Goal: Navigation & Orientation: Find specific page/section

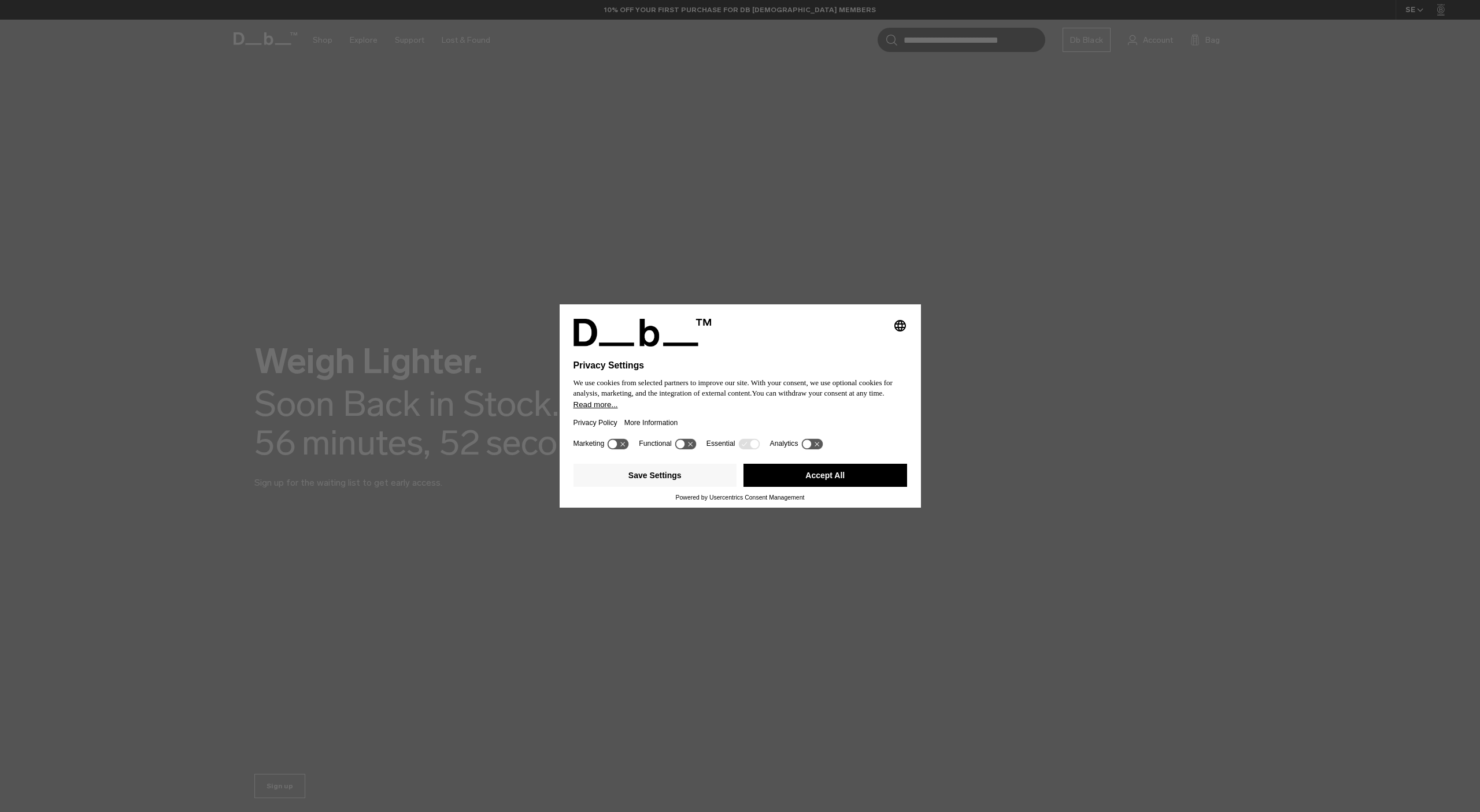
click at [790, 487] on button "Accept All" at bounding box center [825, 475] width 164 height 23
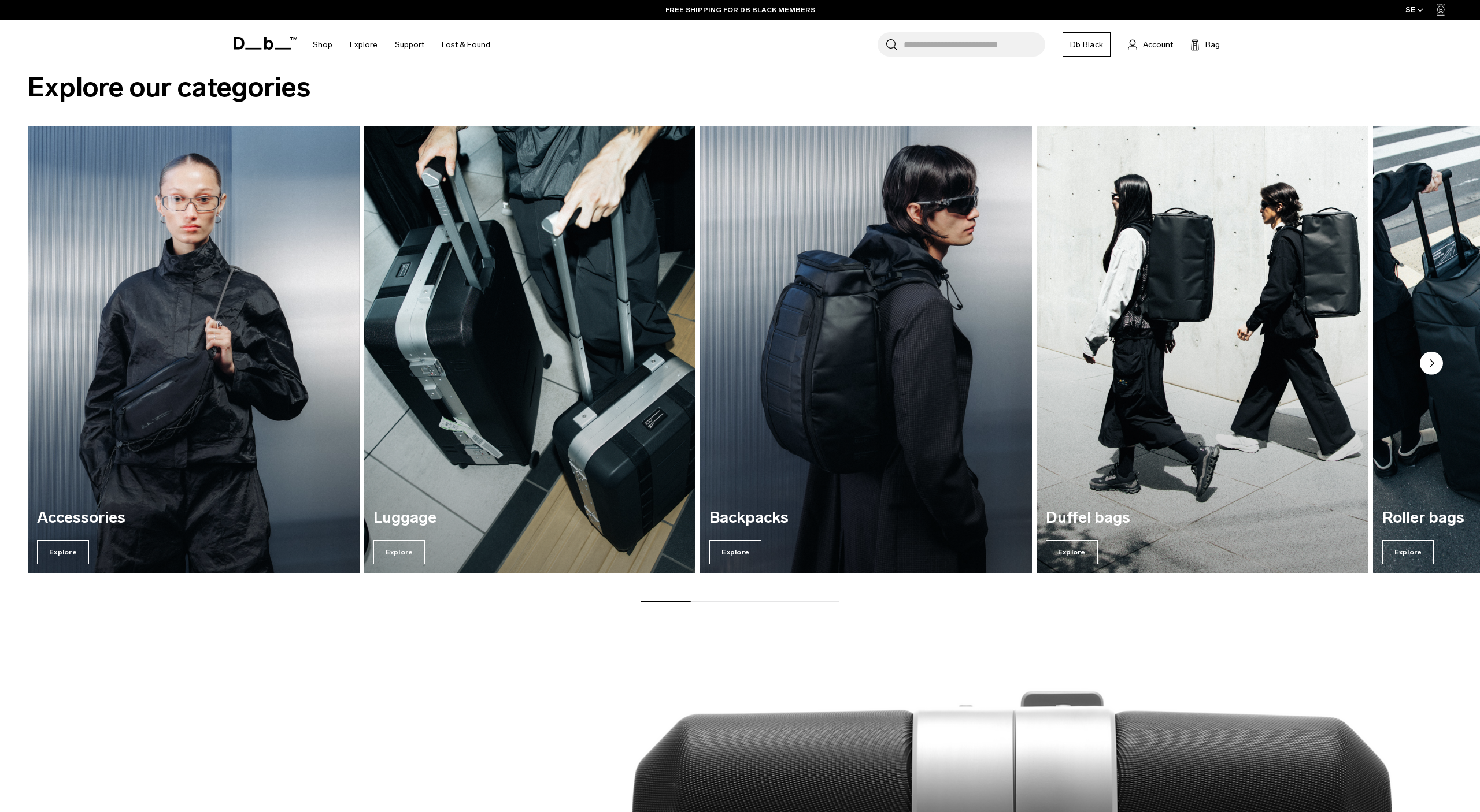
scroll to position [797, 0]
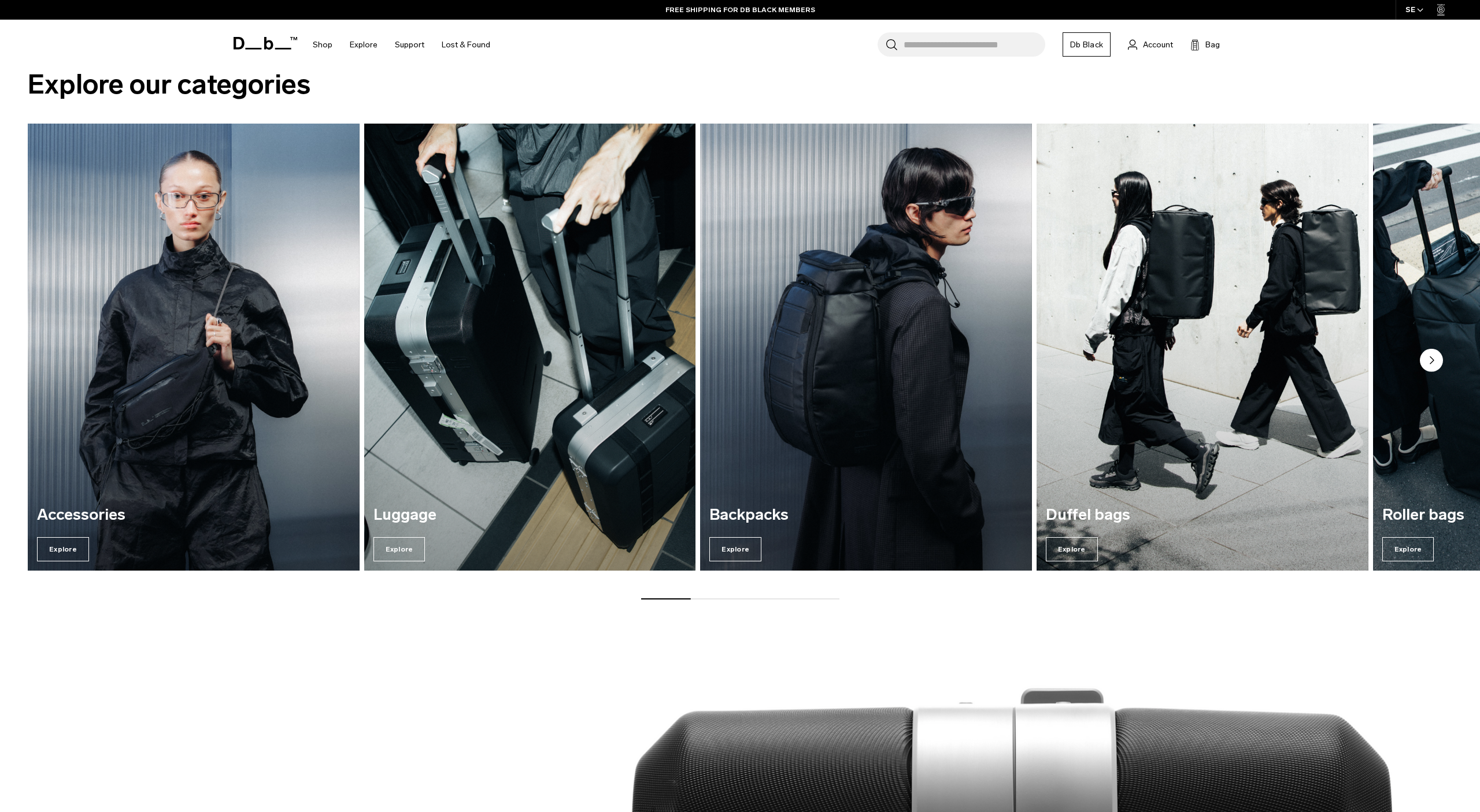
click at [1429, 355] on circle "Next slide" at bounding box center [1430, 360] width 23 height 23
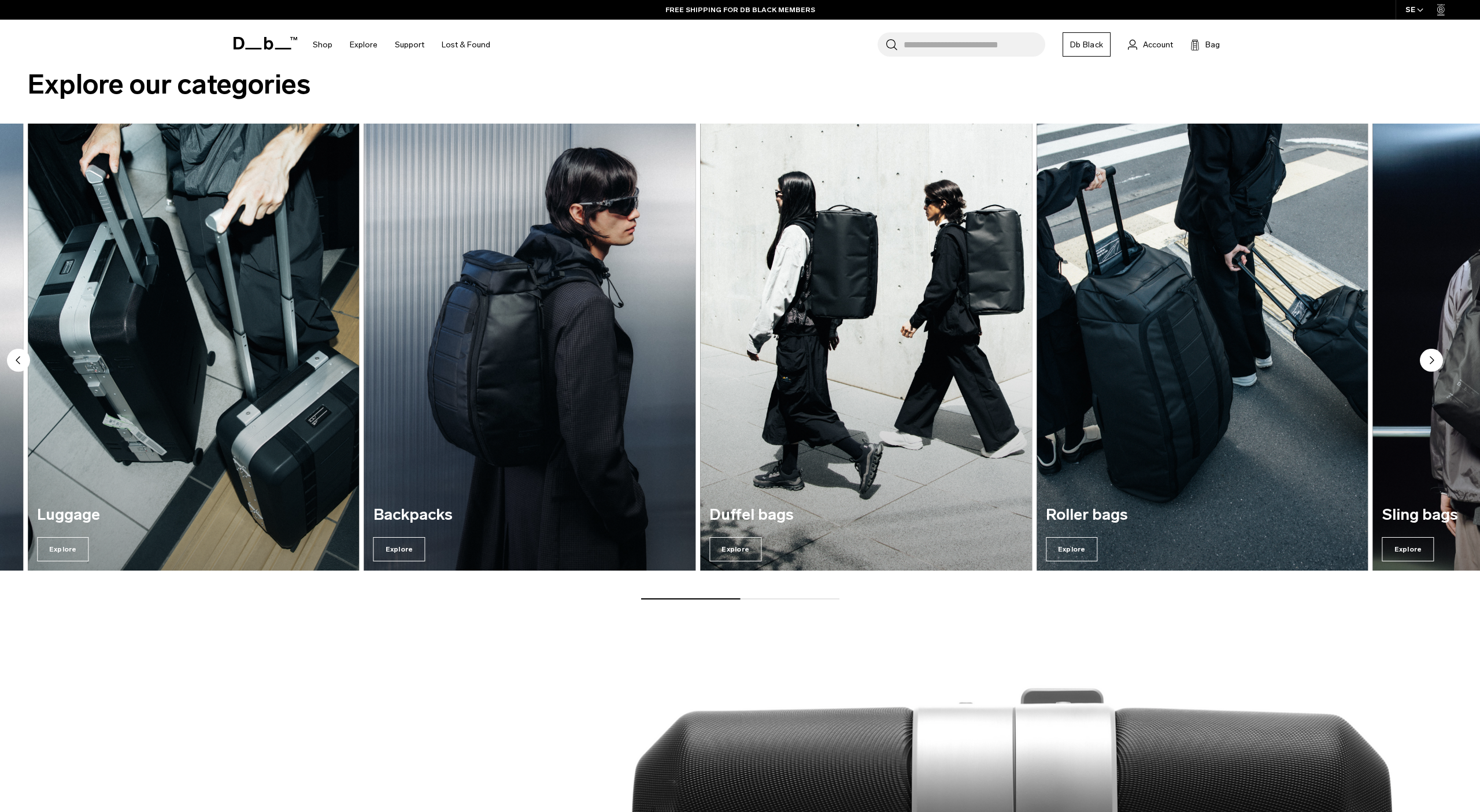
click at [1432, 355] on circle "Next slide" at bounding box center [1430, 360] width 23 height 23
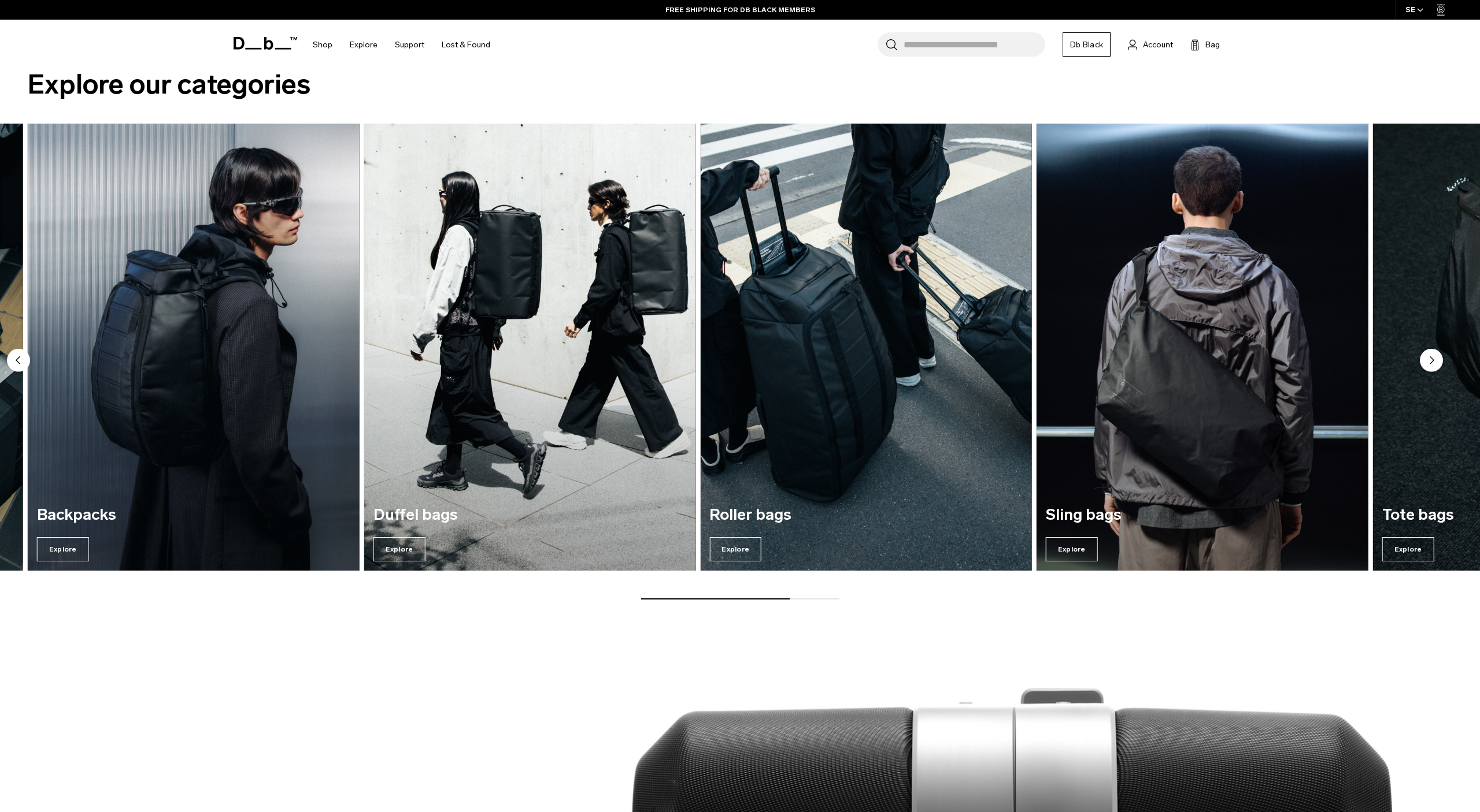
click at [1431, 355] on circle "Next slide" at bounding box center [1430, 360] width 23 height 23
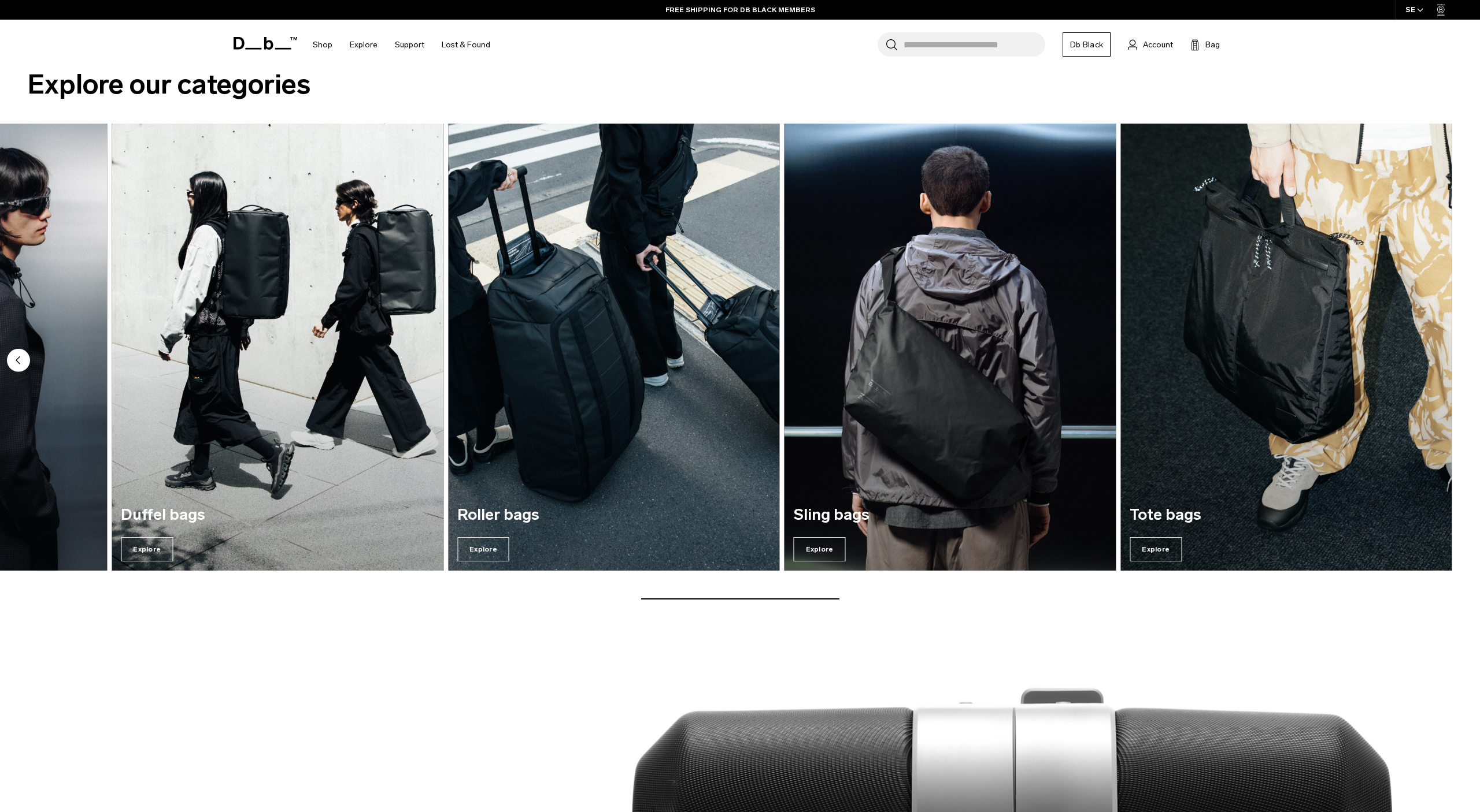
click at [1431, 355] on img "7 / 7" at bounding box center [1286, 347] width 332 height 447
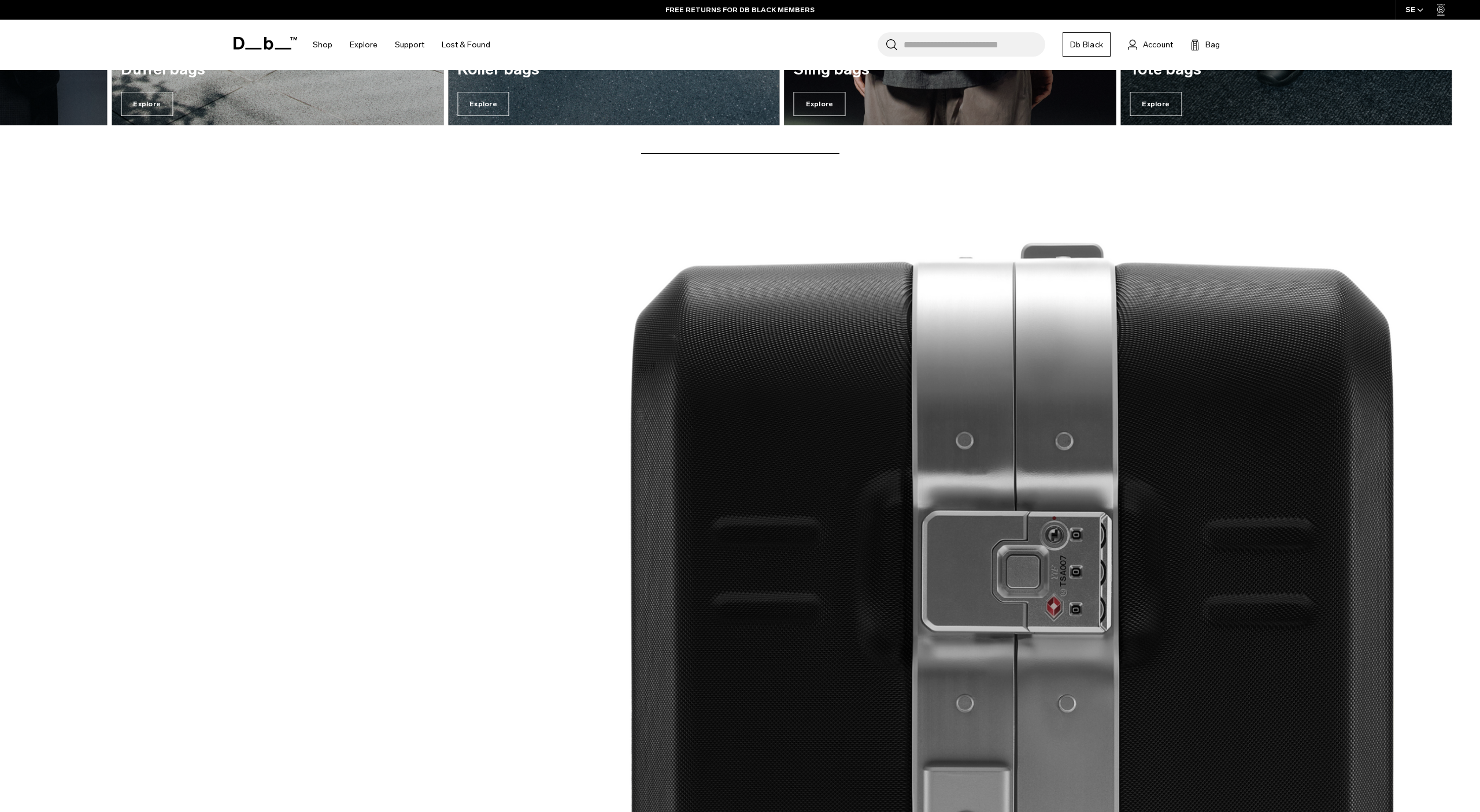
scroll to position [1306, 0]
